Goal: Check status: Check status

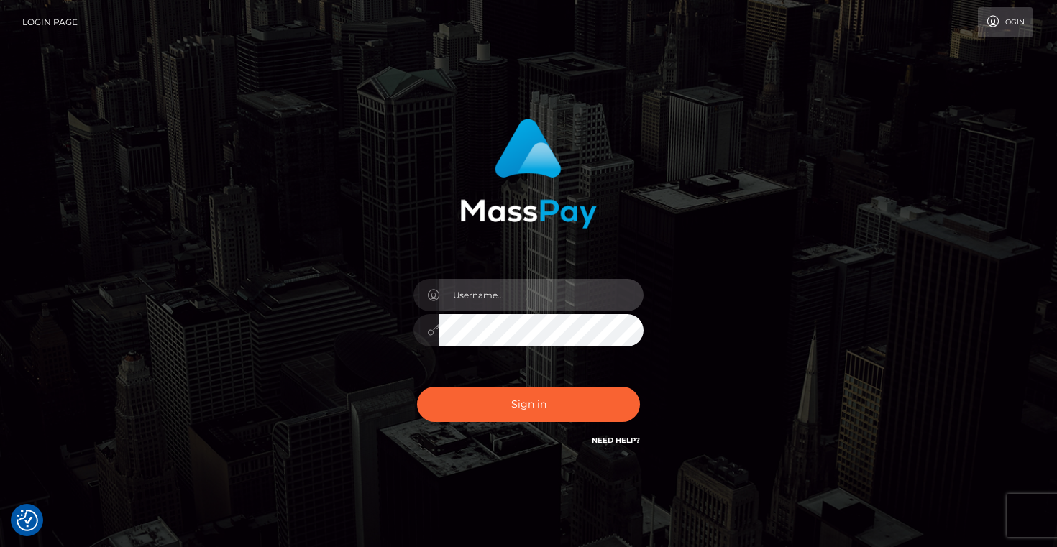
click at [506, 304] on input "text" at bounding box center [541, 295] width 204 height 32
type input "Artem Badlo"
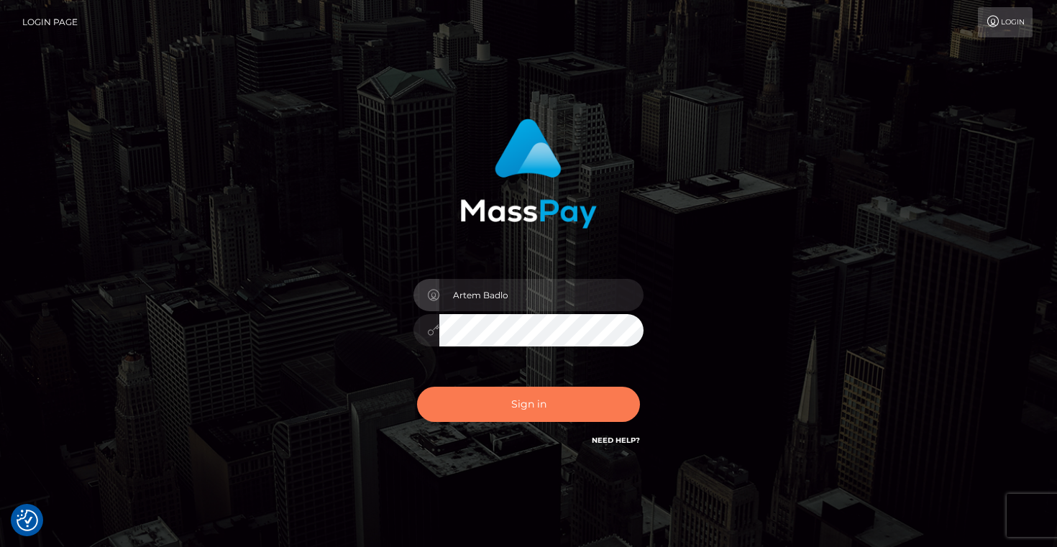
click at [550, 394] on button "Sign in" at bounding box center [528, 404] width 223 height 35
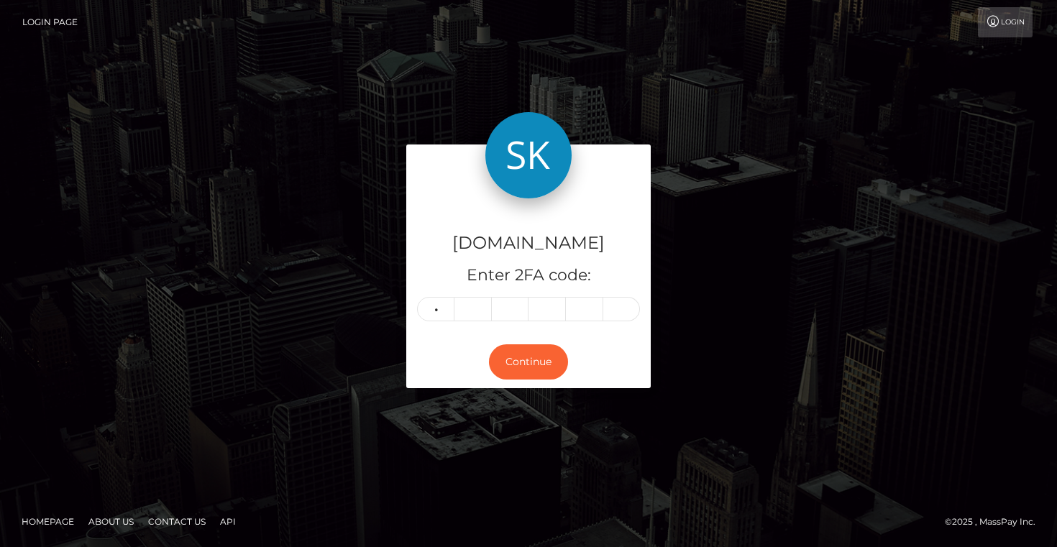
type input "7"
type input "4"
type input "0"
type input "9"
type input "6"
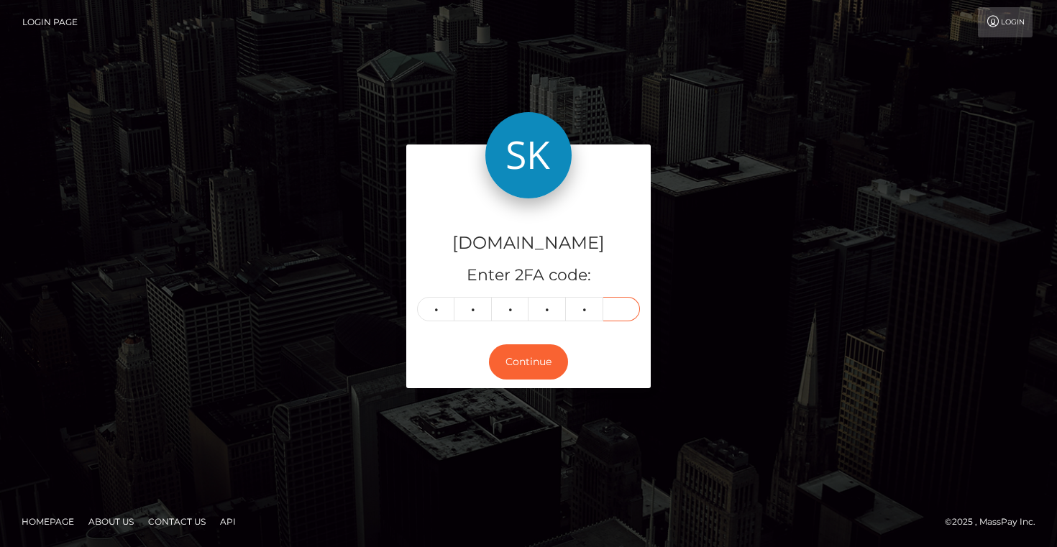
type input "3"
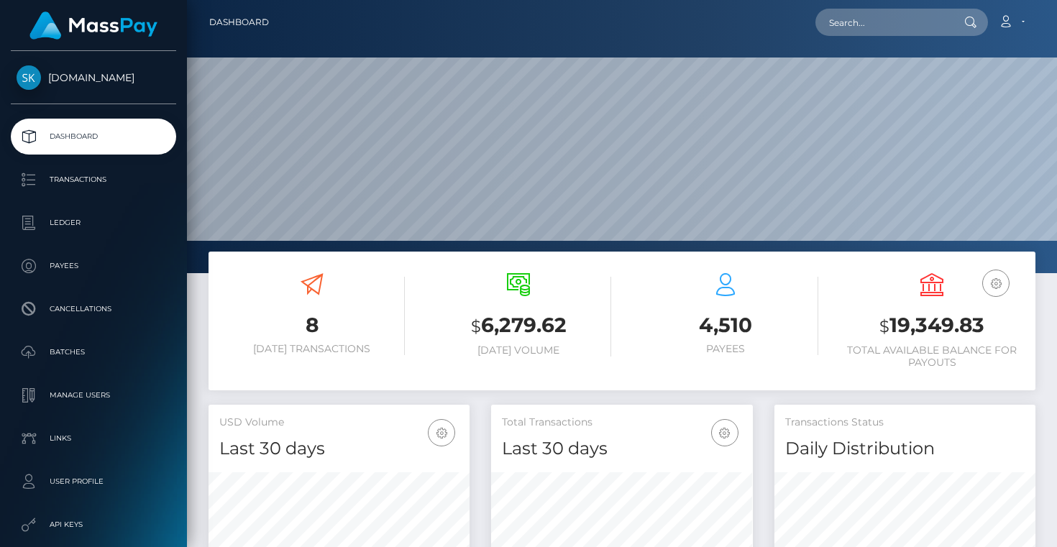
scroll to position [255, 261]
click at [893, 22] on input "text" at bounding box center [883, 22] width 135 height 27
paste input "payout_af87c975-9465-11f0-bd85-0694aced620b"
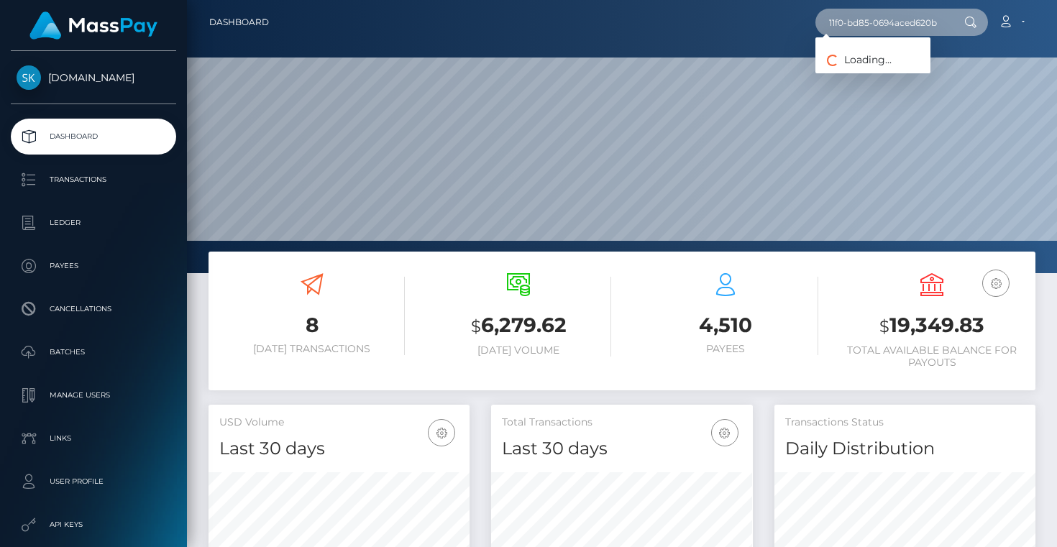
type input "payout_af87c975-9465-11f0-bd85-0694aced620b"
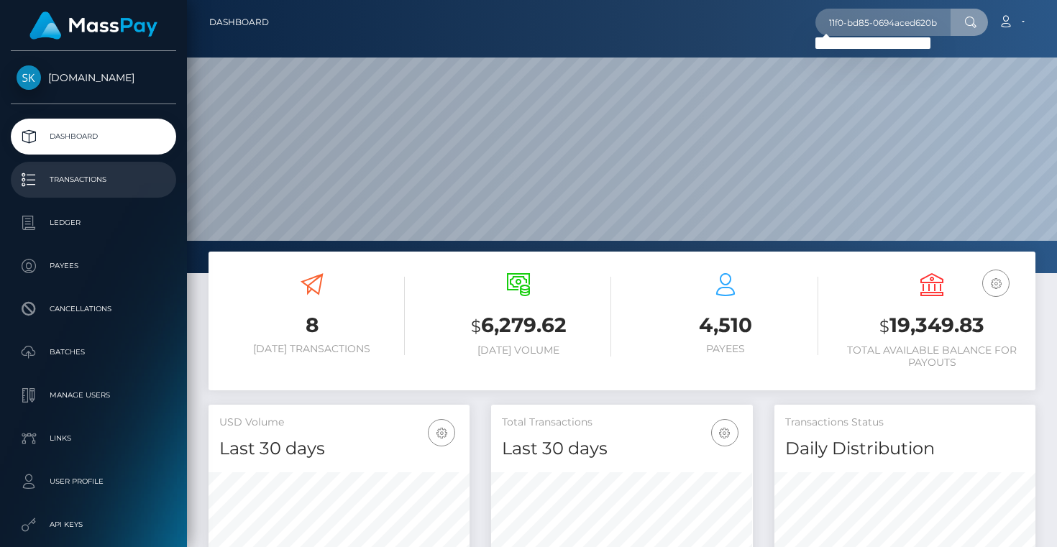
click at [62, 183] on p "Transactions" at bounding box center [94, 180] width 154 height 22
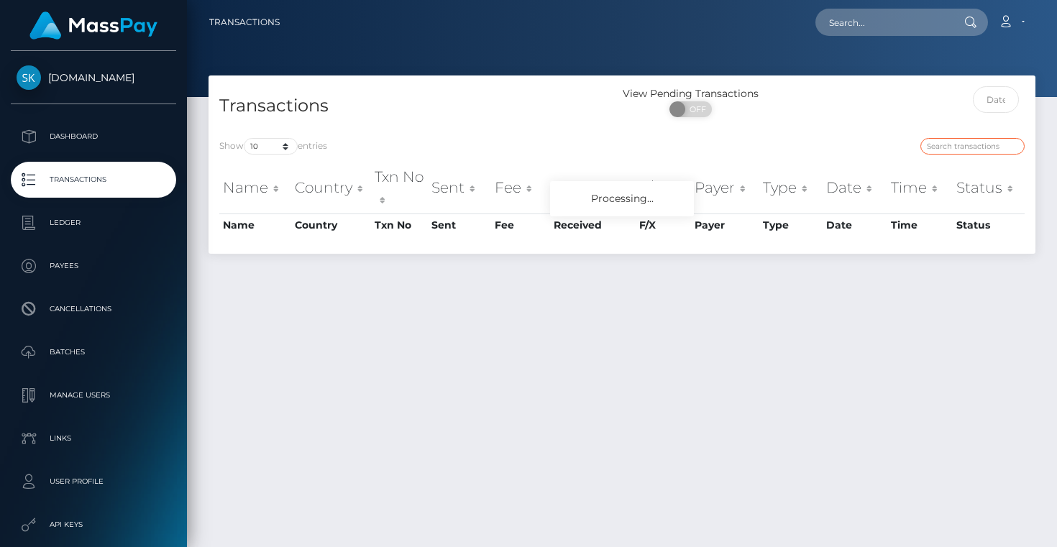
click at [944, 142] on input "search" at bounding box center [973, 146] width 104 height 17
paste input "payout_af87c975-9465-11f0-bd85-0694aced620b"
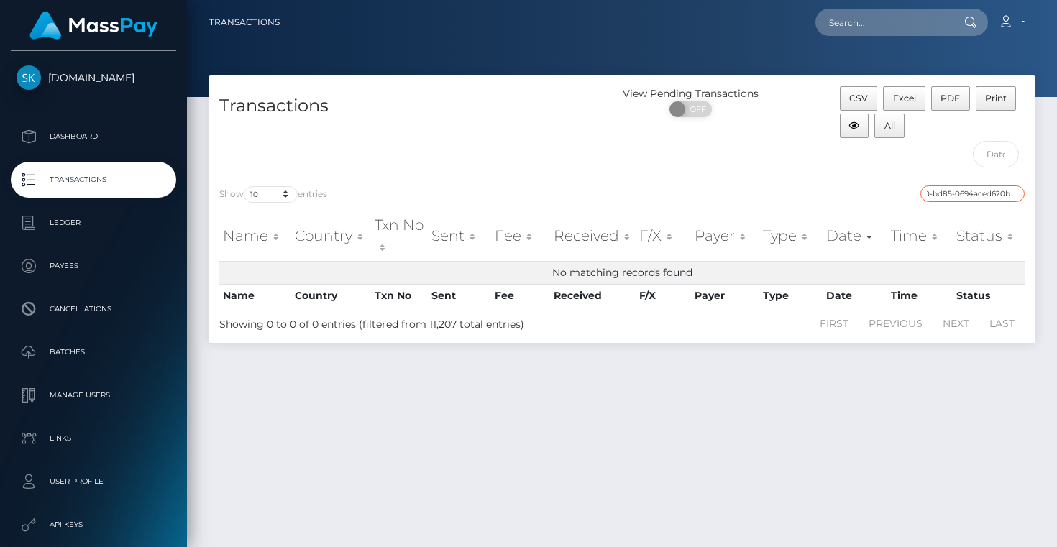
type input "payout_af87c975-9465-11f0-bd85-0694aced620b"
click at [70, 183] on p "Transactions" at bounding box center [94, 180] width 154 height 22
click at [953, 146] on div "CSV Excel PDF Print All" at bounding box center [932, 130] width 207 height 88
click at [944, 198] on input "payout_af87c975-9465-11f0-bd85-0694aced620b" at bounding box center [973, 194] width 104 height 17
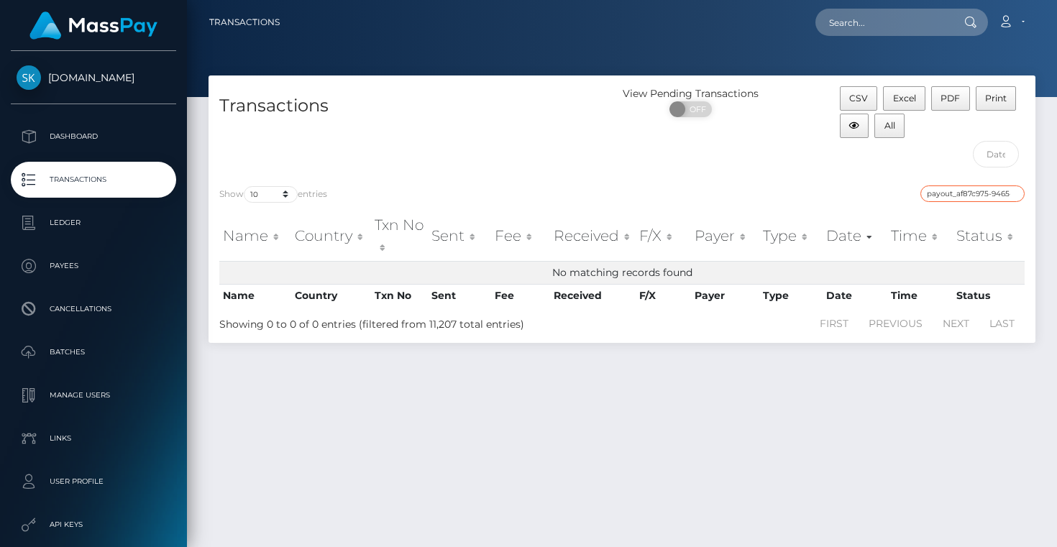
paste input "balance-withdraw-12242-91872a"
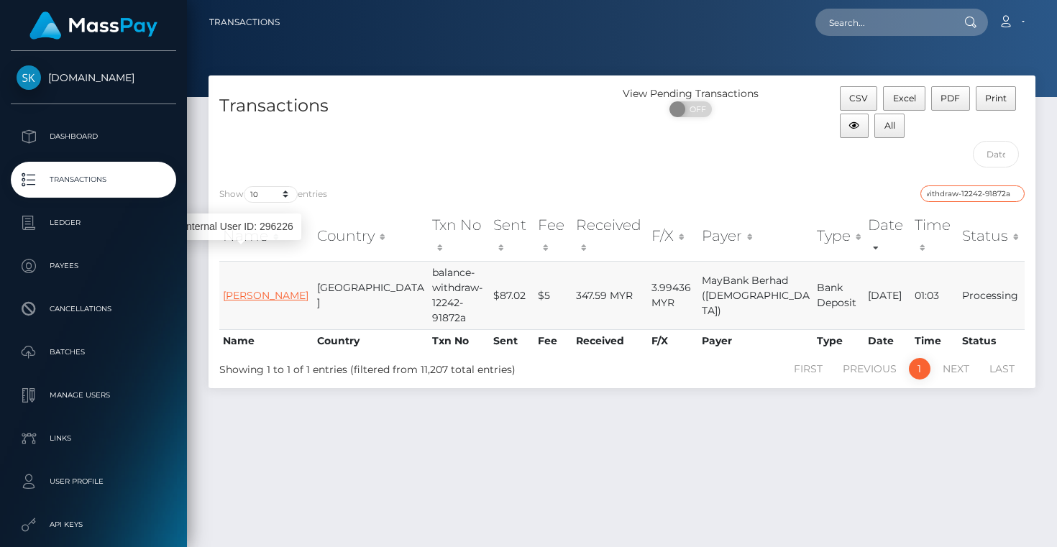
type input "balance-withdraw-12242-91872a"
click at [244, 289] on link "[PERSON_NAME]" at bounding box center [266, 295] width 86 height 13
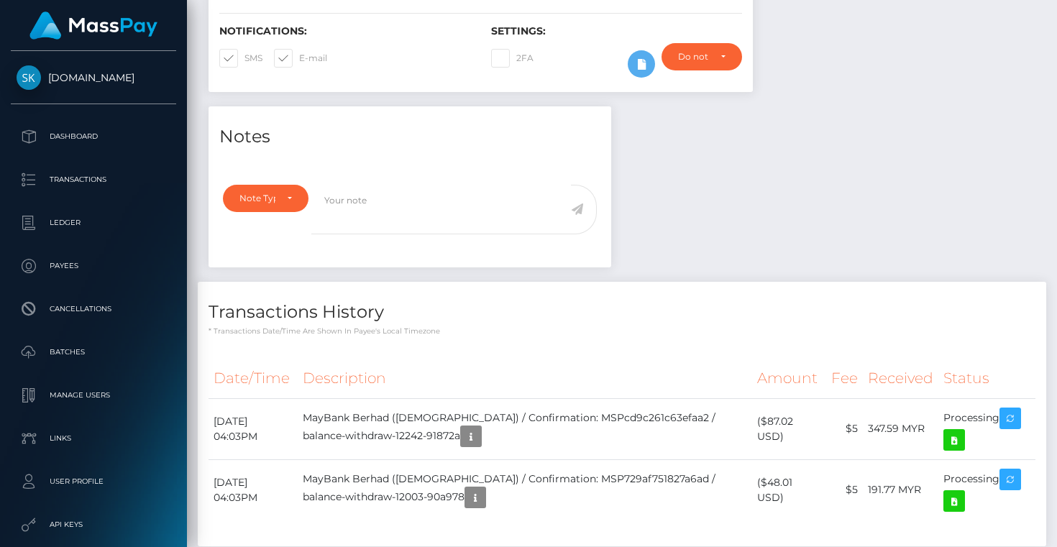
scroll to position [449, 0]
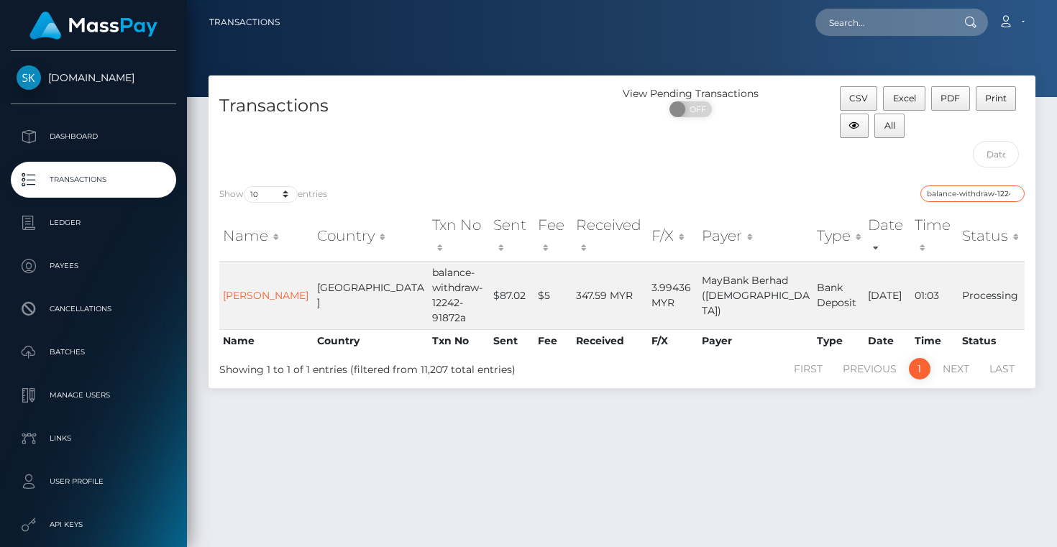
click at [955, 194] on input "balance-withdraw-12242-91872a" at bounding box center [973, 194] width 104 height 17
paste input "offer-160226-e3dcb"
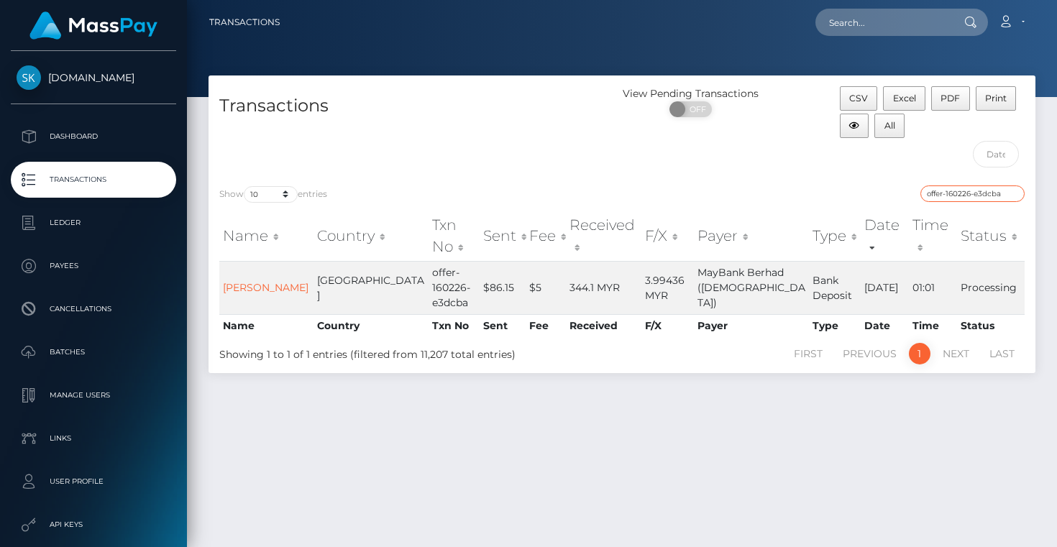
type input "offer-160226-e3dcba"
click at [972, 190] on input "offer-160226-e3dcba" at bounding box center [973, 194] width 104 height 17
click at [972, 187] on input "offer-160226-e3dcba" at bounding box center [973, 194] width 104 height 17
click at [77, 228] on p "Ledger" at bounding box center [94, 223] width 154 height 22
click at [956, 186] on input "offer-160226-e3dcba" at bounding box center [973, 194] width 104 height 17
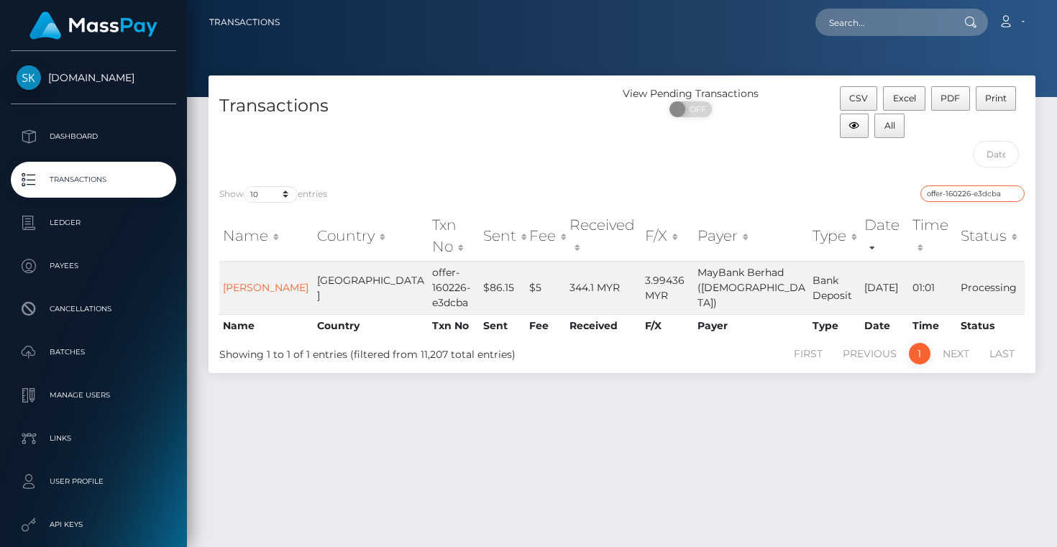
click at [1016, 193] on input "offer-160226-e3dcba" at bounding box center [973, 194] width 104 height 17
click at [1013, 193] on input "offer-160226-e3dcba" at bounding box center [973, 194] width 104 height 17
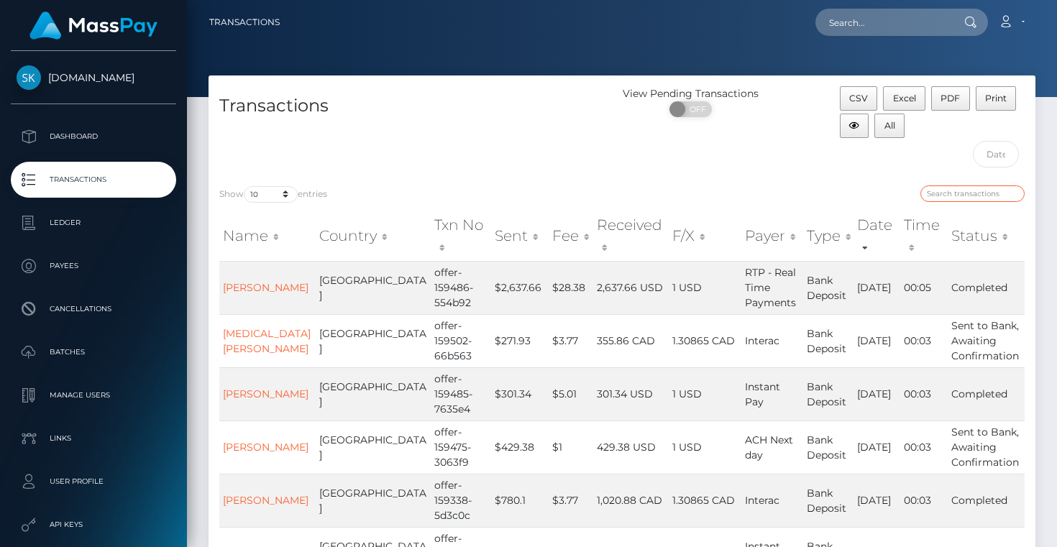
click at [983, 198] on input "search" at bounding box center [973, 194] width 104 height 17
paste input "offer-160226-e3dcba"
type input "offer-160226-e3dcba"
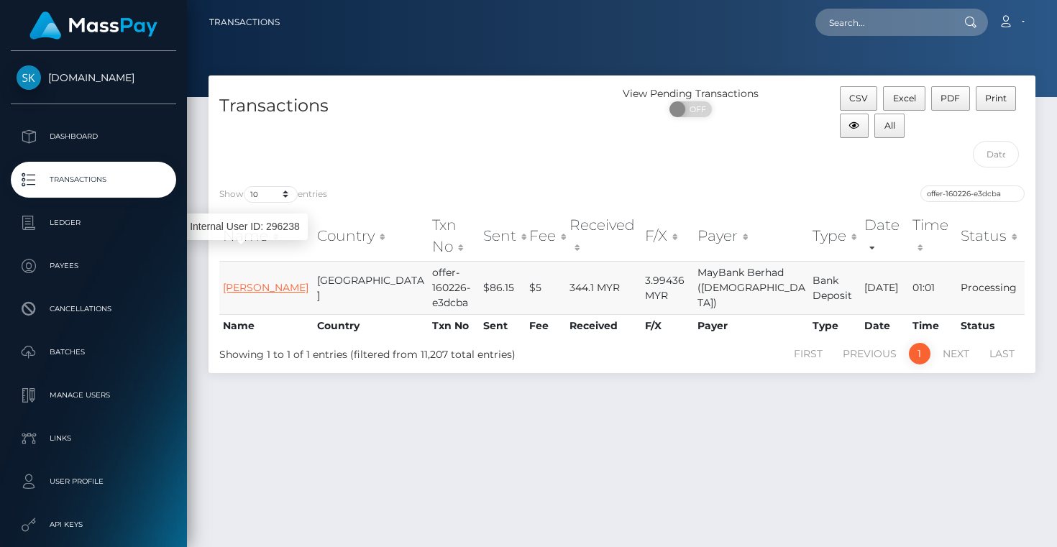
click at [242, 281] on link "MOHD AZRI AJIRUL" at bounding box center [266, 287] width 86 height 13
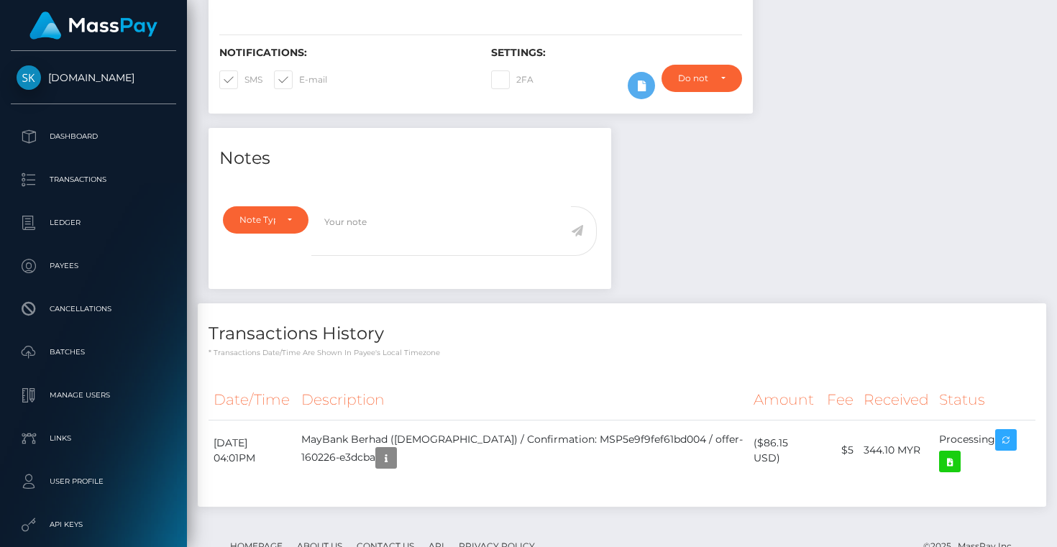
scroll to position [388, 0]
